Goal: Task Accomplishment & Management: Complete application form

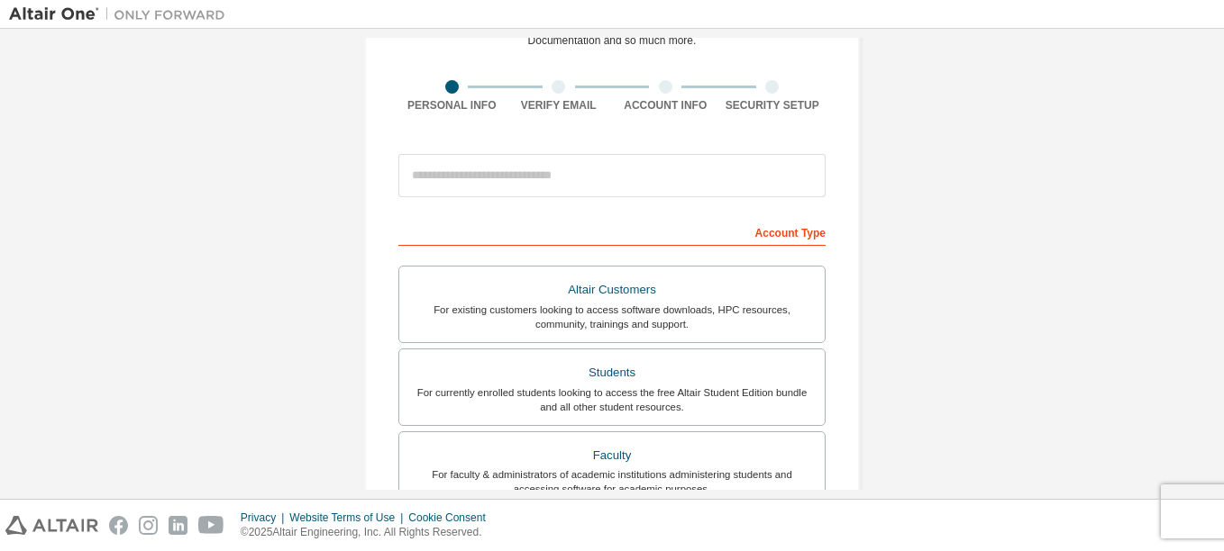
scroll to position [109, 0]
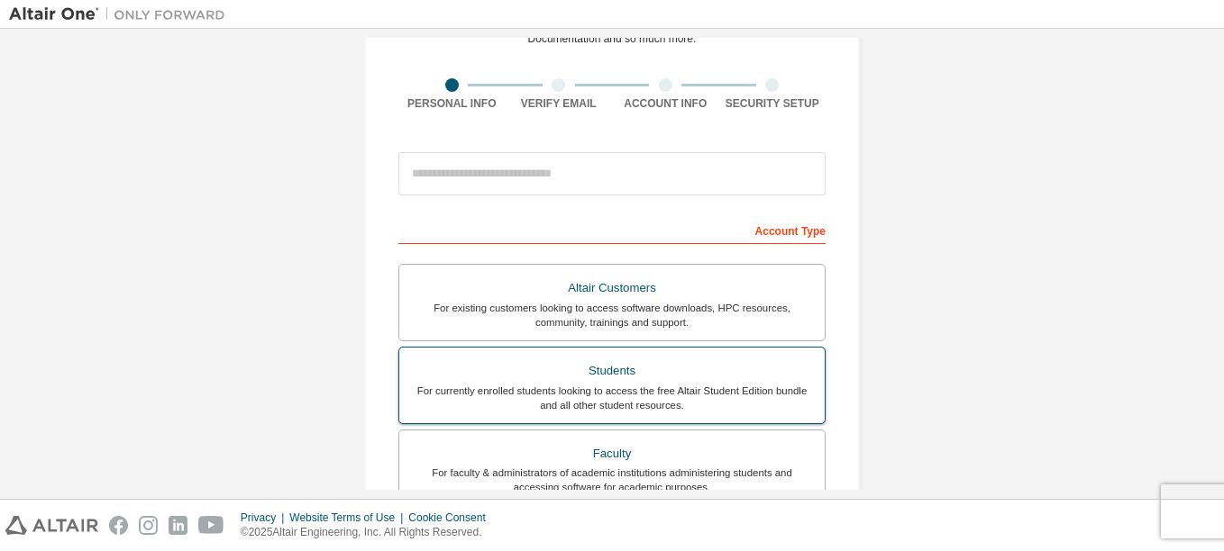
click at [571, 369] on div "Students" at bounding box center [612, 371] width 404 height 25
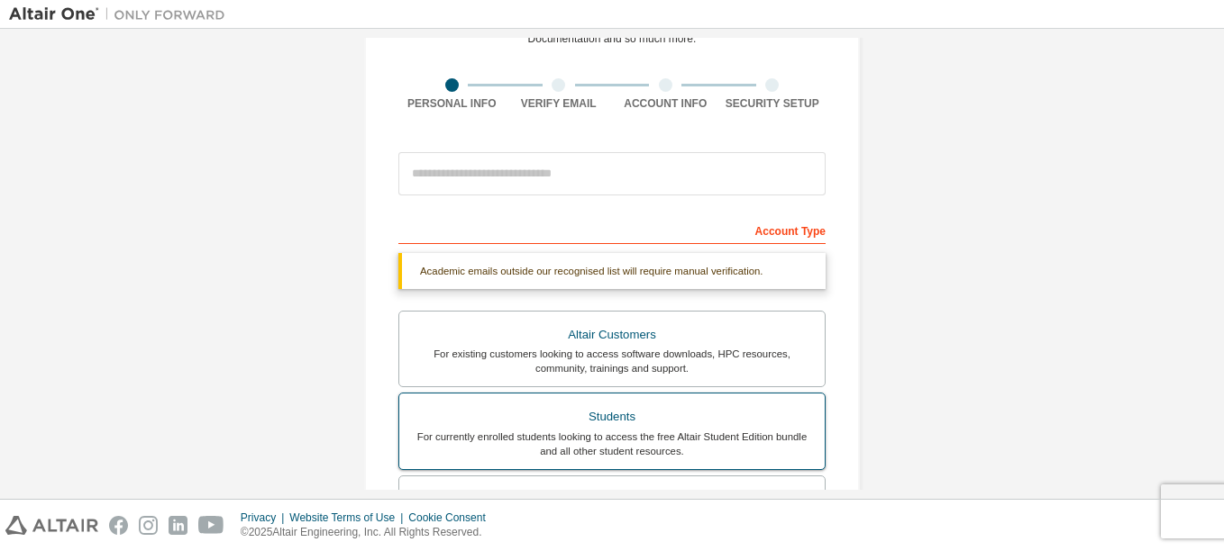
click at [584, 415] on div "Students" at bounding box center [612, 417] width 404 height 25
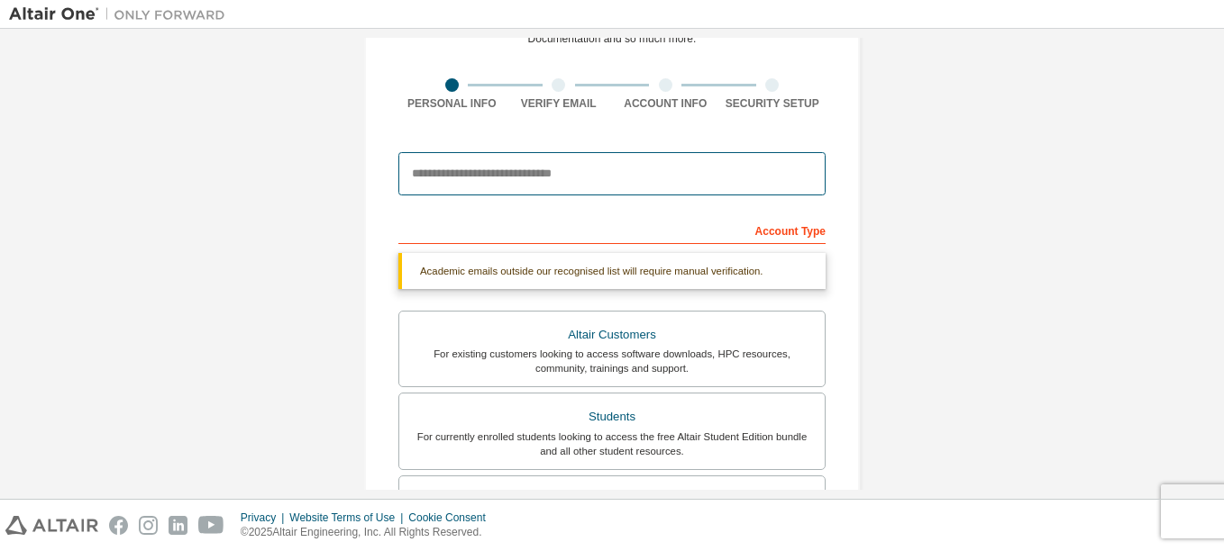
drag, startPoint x: 584, startPoint y: 415, endPoint x: 526, endPoint y: 178, distance: 244.8
click at [526, 178] on input "email" at bounding box center [611, 173] width 427 height 43
type input "**********"
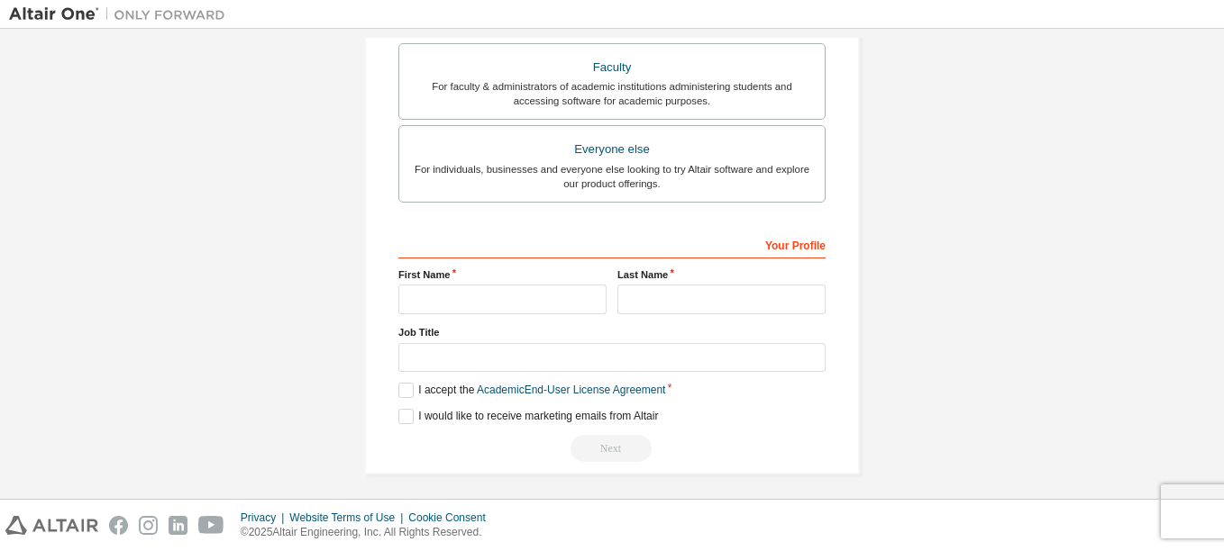
scroll to position [500, 0]
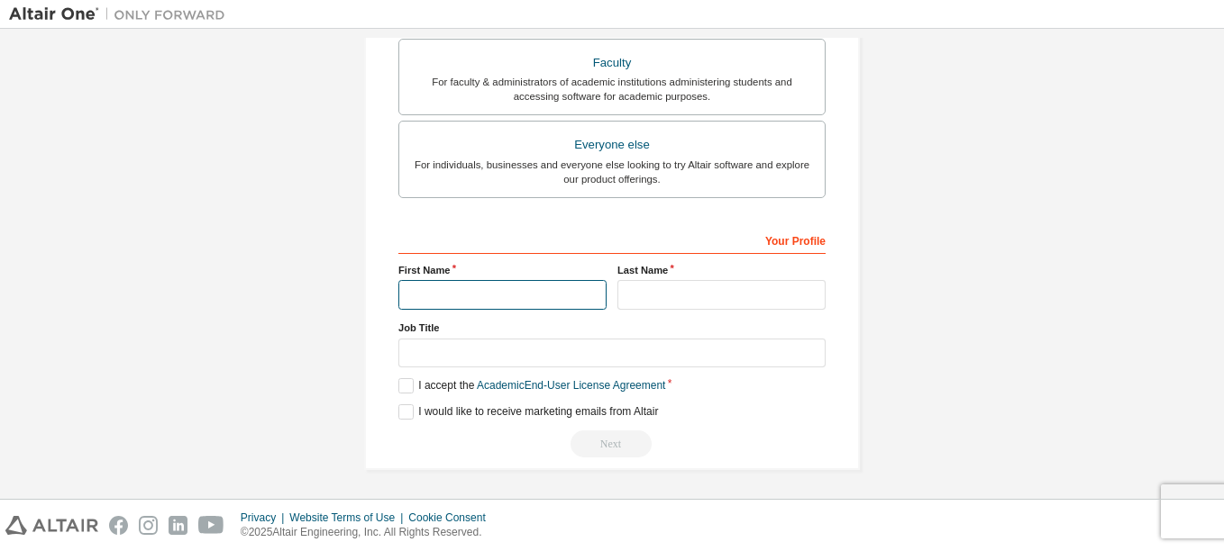
click at [580, 298] on input "text" at bounding box center [502, 295] width 208 height 30
type input "******"
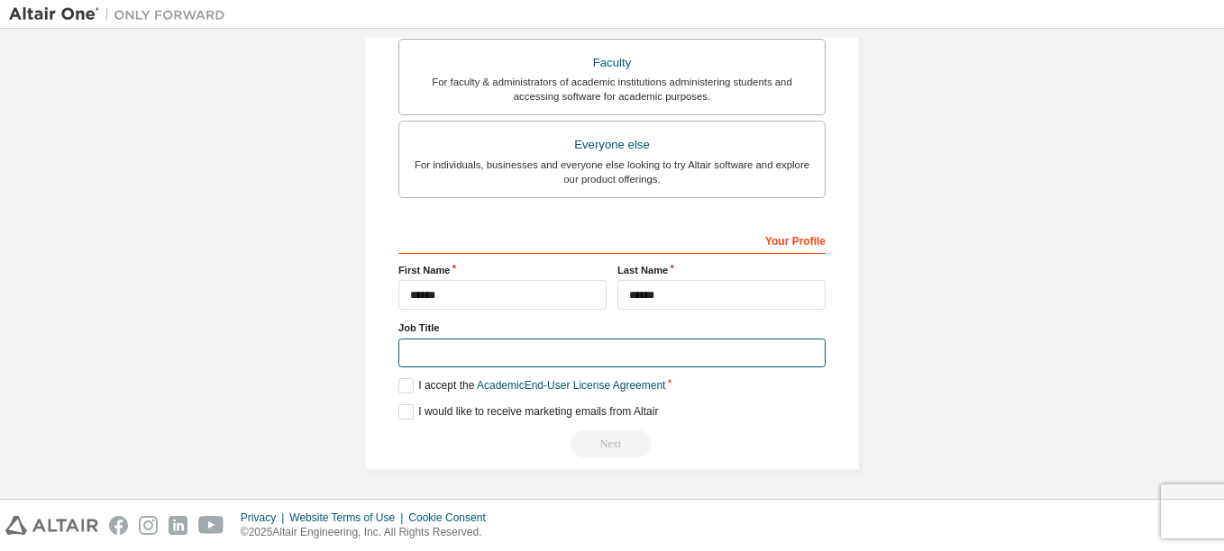
click at [537, 356] on input "text" at bounding box center [611, 354] width 427 height 30
type input "*******"
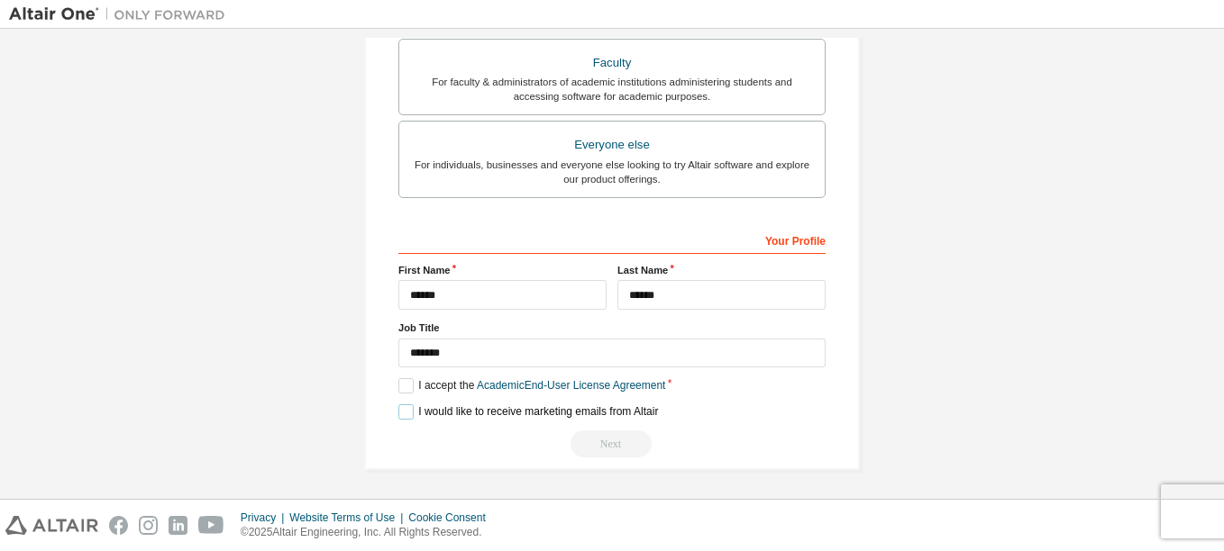
click at [401, 411] on label "I would like to receive marketing emails from Altair" at bounding box center [527, 412] width 259 height 15
click at [402, 391] on label "I accept the Academic End-User License Agreement" at bounding box center [531, 385] width 267 height 15
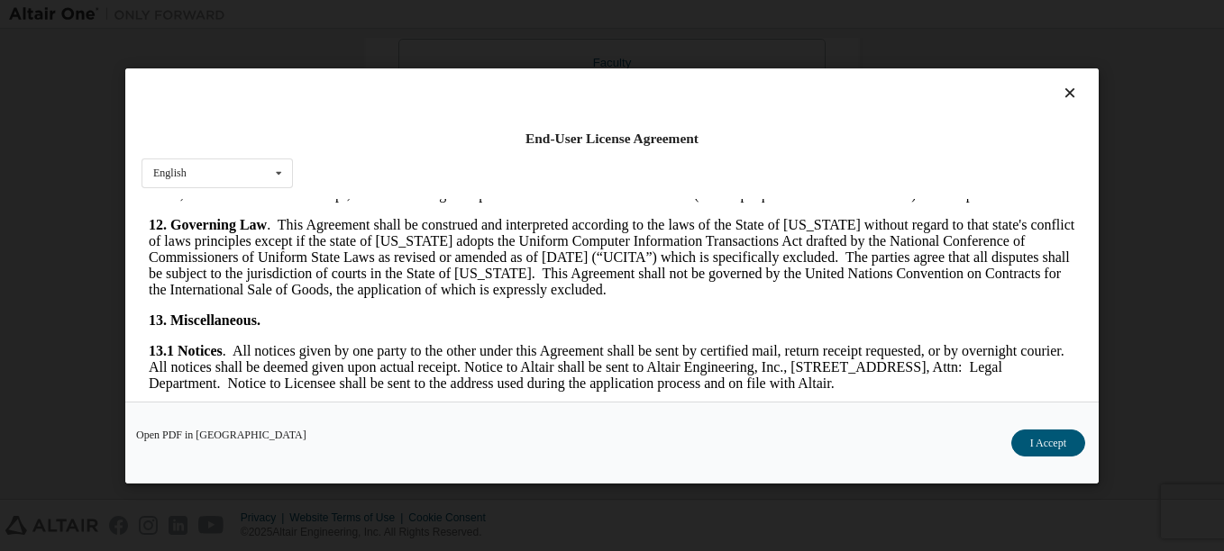
scroll to position [3001, 0]
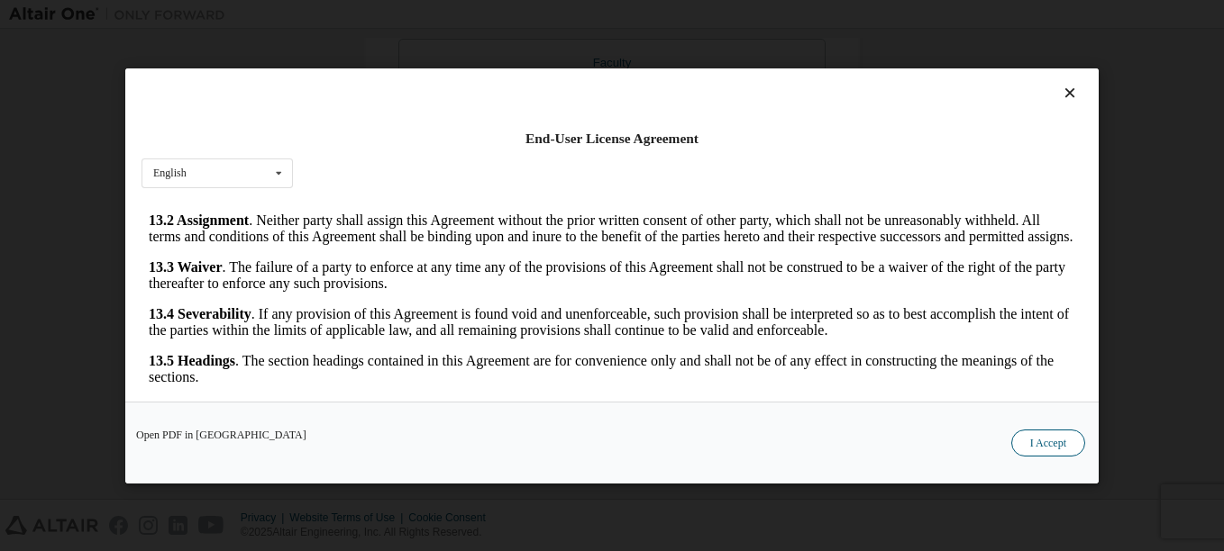
click at [1026, 443] on button "I Accept" at bounding box center [1048, 442] width 74 height 27
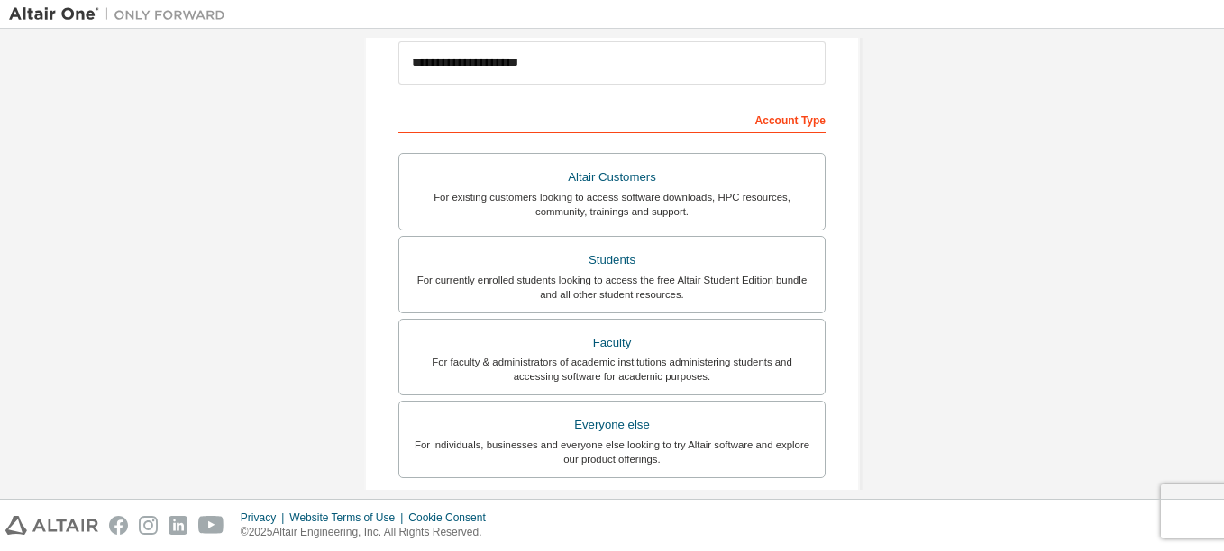
scroll to position [502, 0]
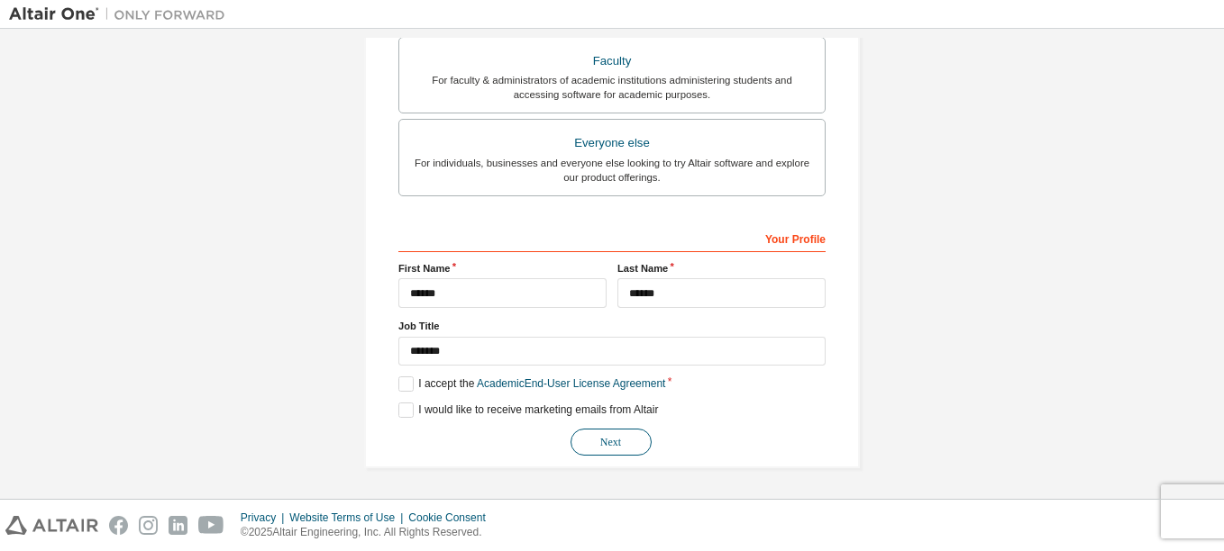
click at [623, 445] on button "Next" at bounding box center [610, 442] width 81 height 27
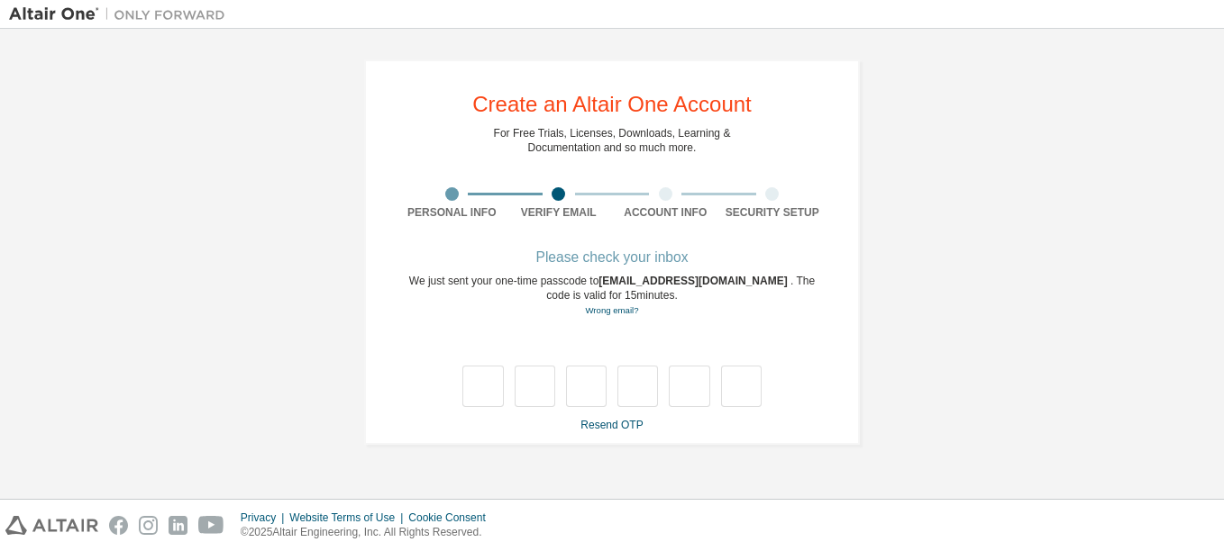
click at [0, 287] on html "**********" at bounding box center [612, 275] width 1224 height 551
click at [478, 380] on input "text" at bounding box center [482, 386] width 41 height 41
type input "*"
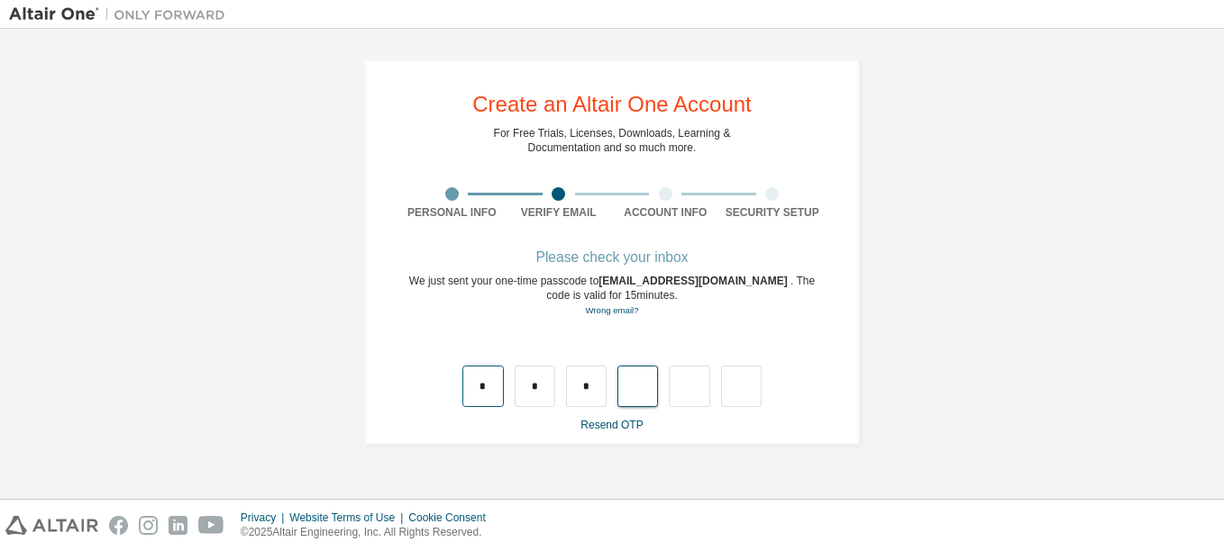
type input "*"
